Goal: Task Accomplishment & Management: Manage account settings

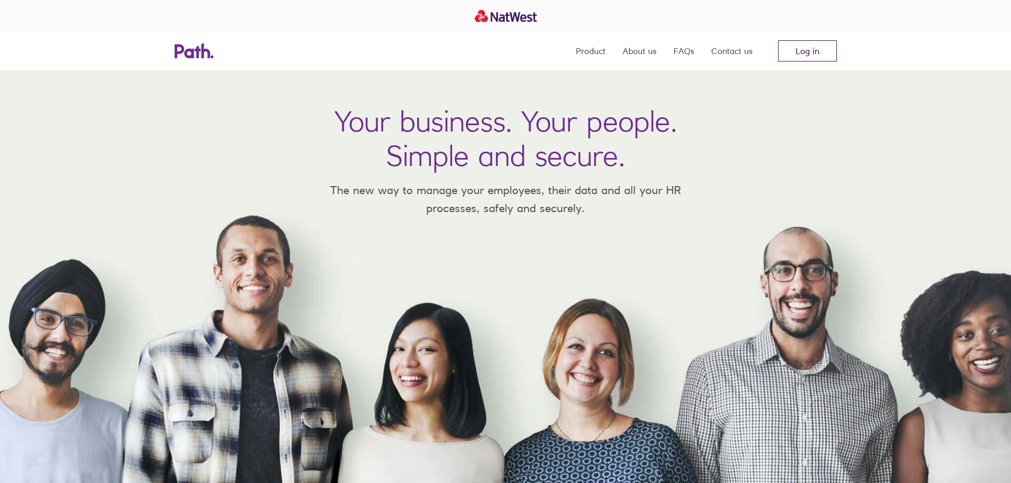
click at [808, 58] on link "Log in" at bounding box center [807, 50] width 59 height 21
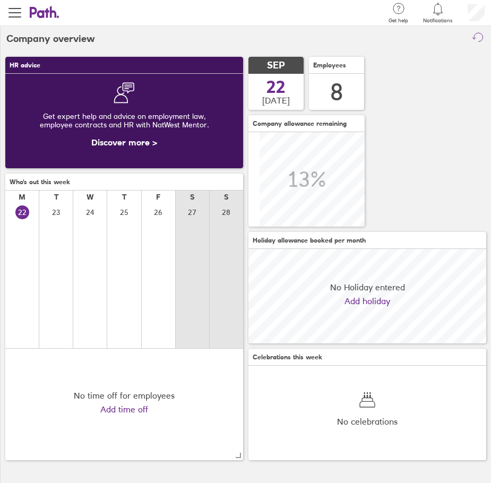
scroll to position [94, 238]
click at [12, 18] on span "button" at bounding box center [14, 12] width 13 height 13
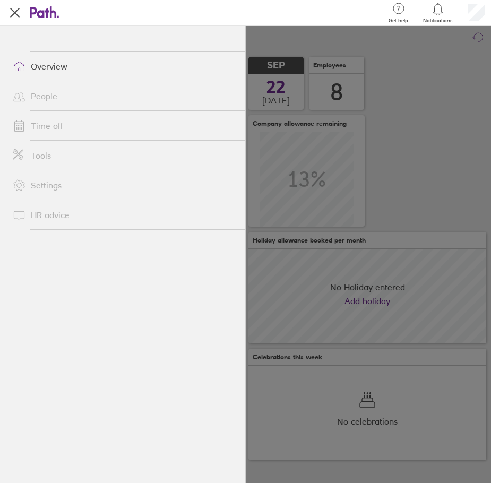
click at [40, 136] on li "Time off" at bounding box center [122, 126] width 245 height 30
click at [40, 123] on link "Time off" at bounding box center [124, 125] width 241 height 21
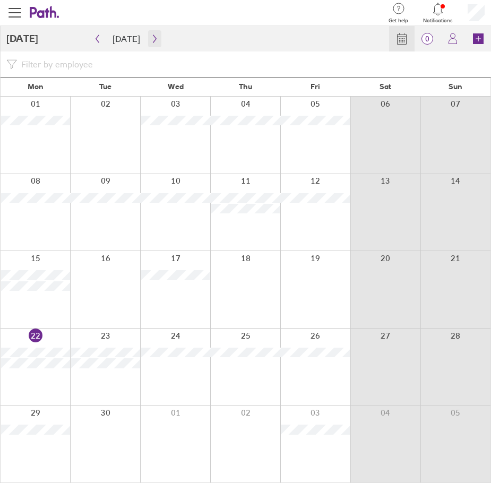
click at [154, 40] on icon "button" at bounding box center [155, 38] width 8 height 8
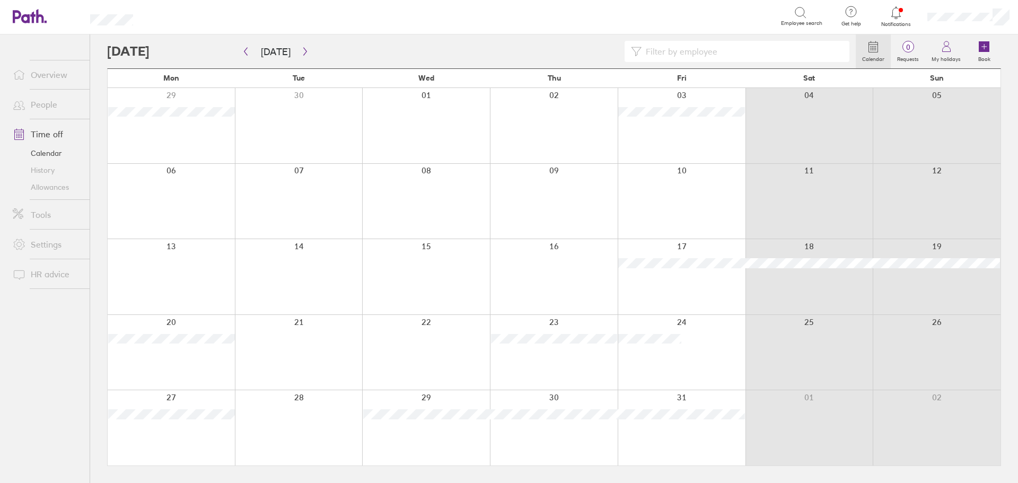
click at [47, 193] on link "Allowances" at bounding box center [46, 187] width 85 height 17
